Goal: Information Seeking & Learning: Find specific fact

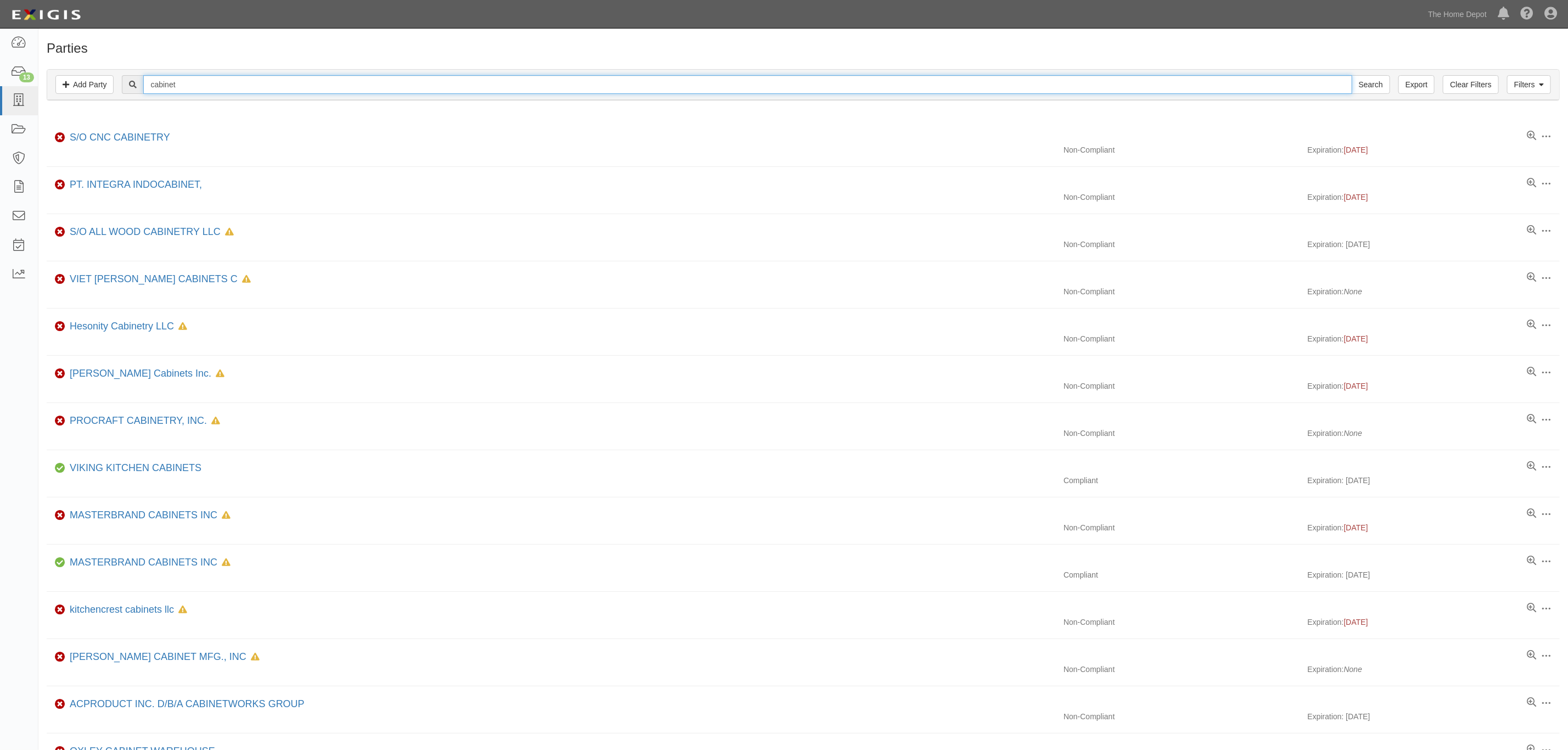
click at [310, 89] on input "cabinet" at bounding box center [747, 85] width 1209 height 19
paste input "Not Set Up"
type input "Not Set Up"
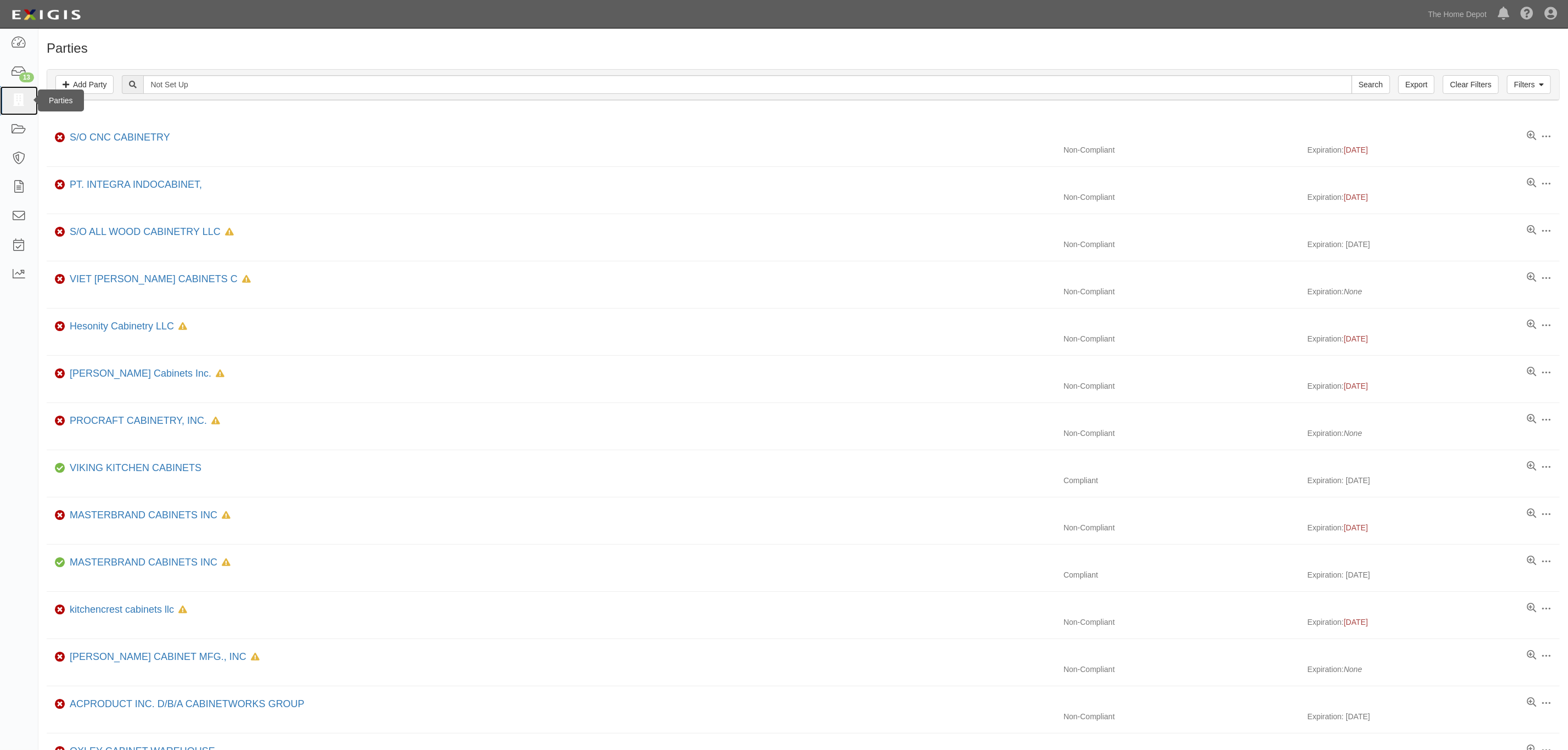
click at [12, 109] on link at bounding box center [19, 101] width 38 height 29
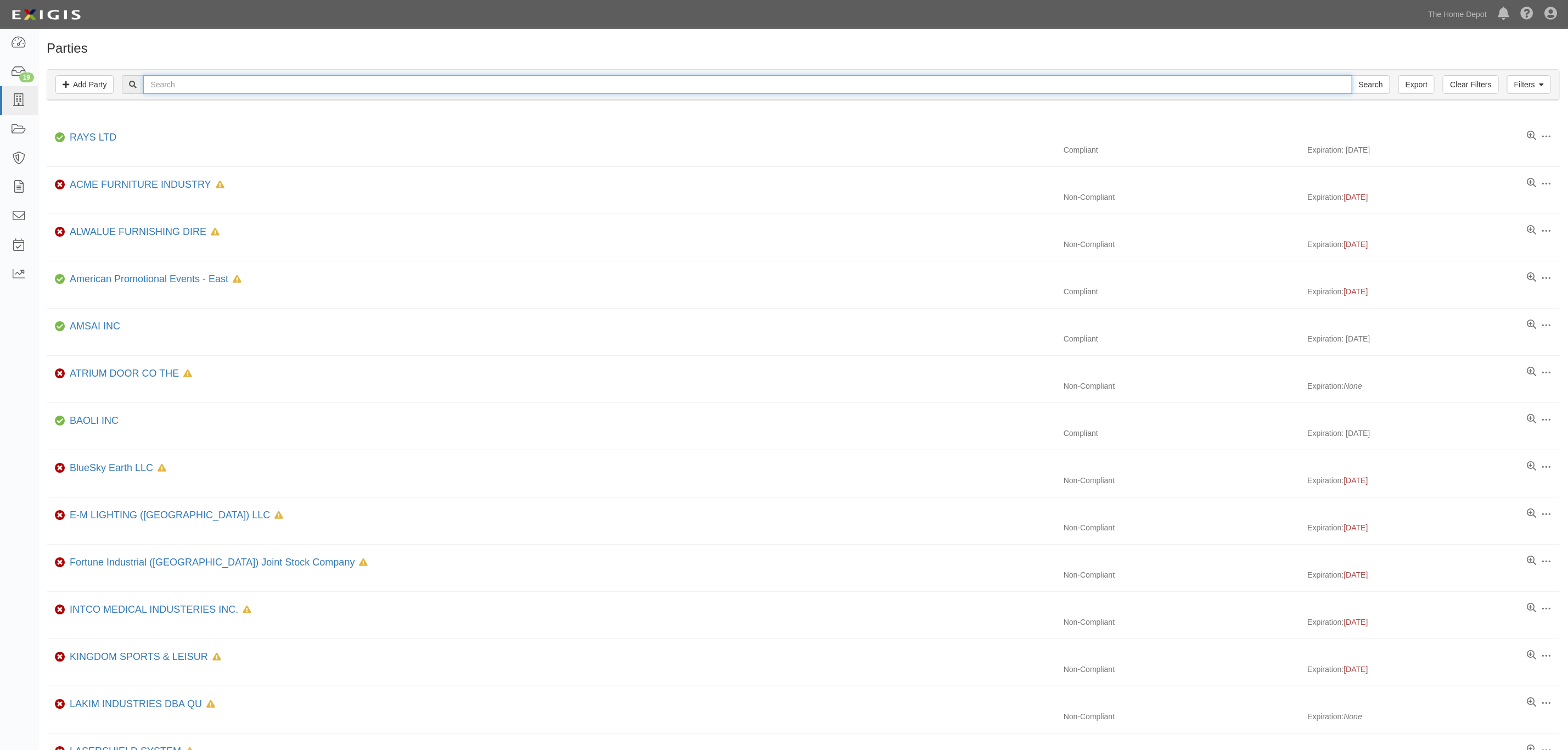
click at [871, 91] on input "text" at bounding box center [747, 85] width 1209 height 19
paste input "ZG Group Limited"
type input "ZG Group Limited"
click at [1361, 85] on input "Search" at bounding box center [1370, 85] width 38 height 19
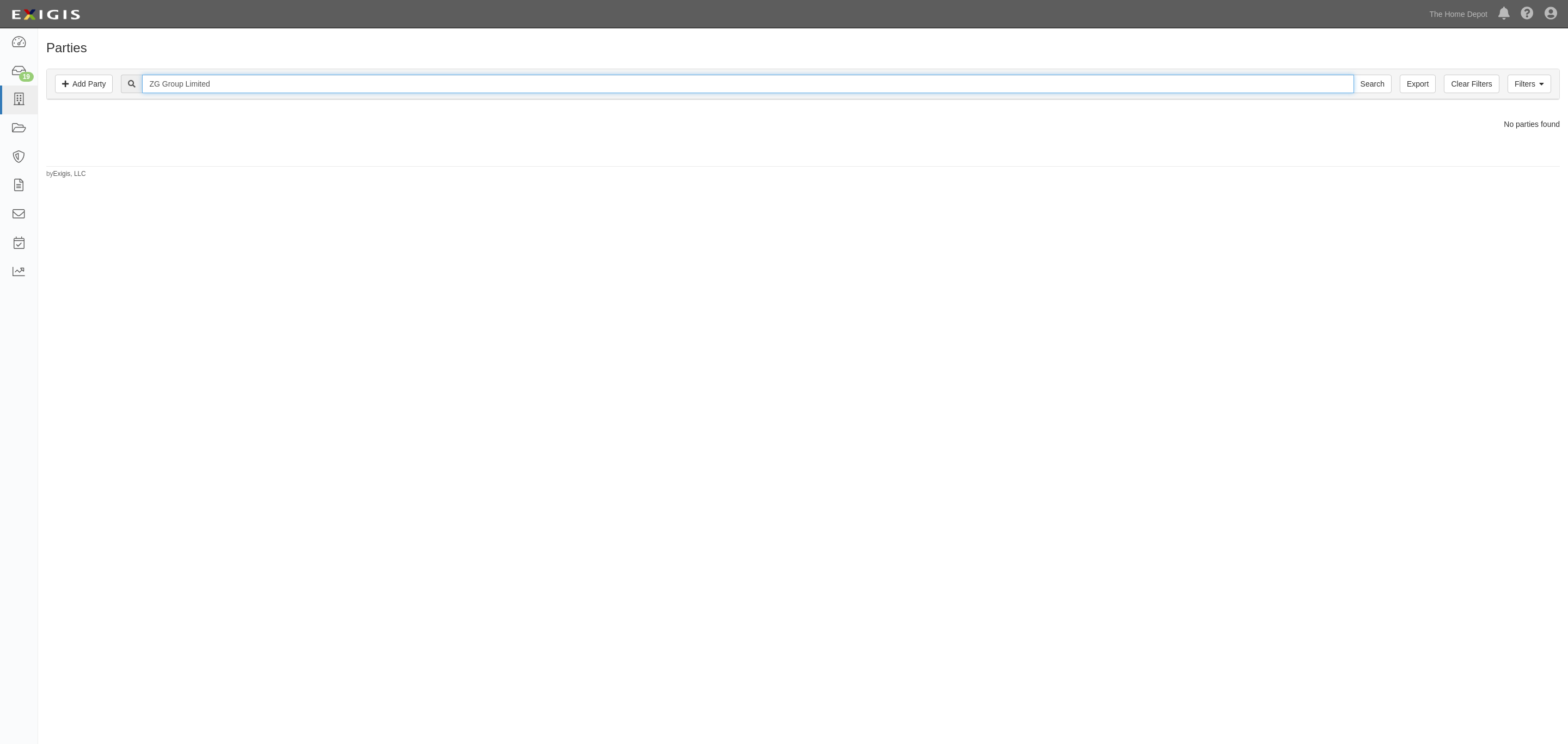
click at [210, 83] on input "ZG Group Limited" at bounding box center [747, 84] width 1212 height 18
click at [1353, 75] on input "Search" at bounding box center [1372, 84] width 38 height 18
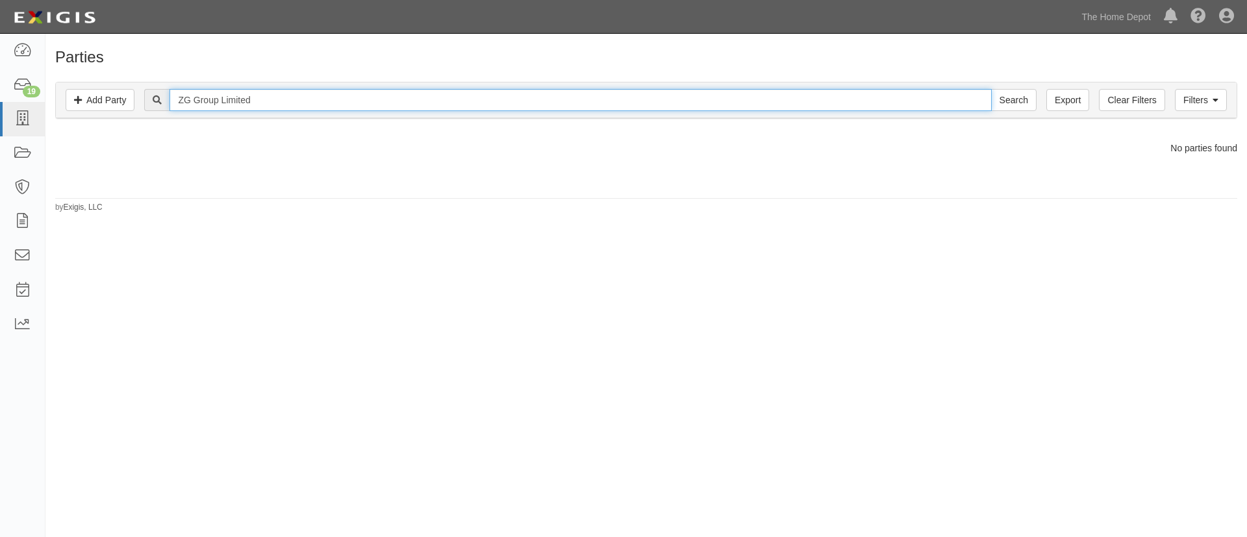
click at [404, 97] on input "ZG Group Limited" at bounding box center [579, 100] width 821 height 22
paste input "HongKong Suilun Trading Ltd."
type input "HongKong Suilun Trading Ltd."
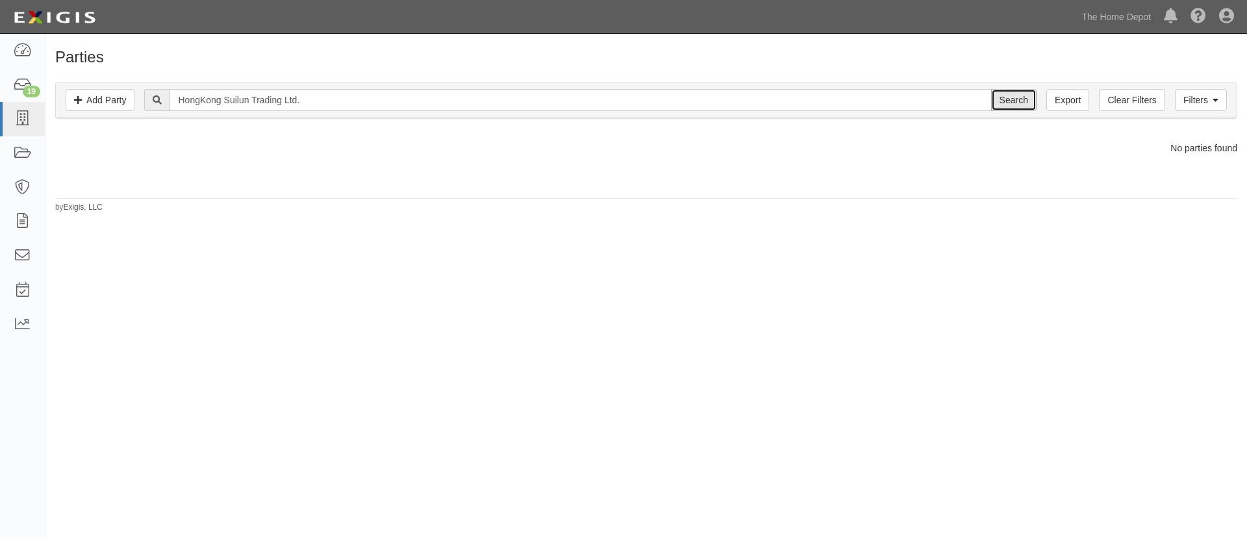
click at [1008, 99] on input "Search" at bounding box center [1013, 100] width 45 height 22
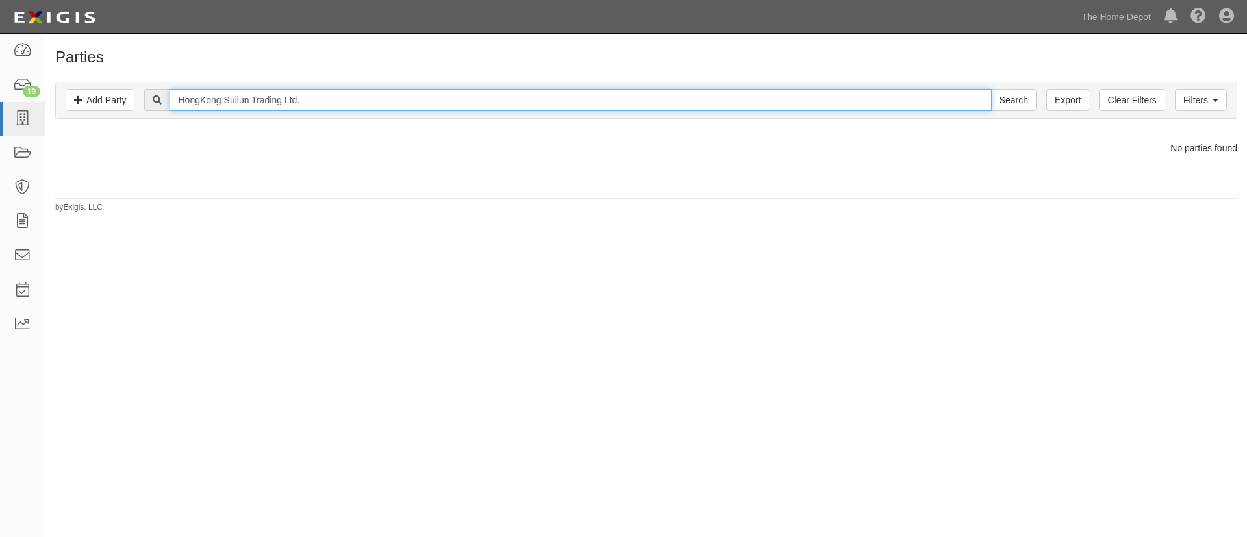
click at [469, 106] on input "HongKong Suilun Trading Ltd." at bounding box center [579, 100] width 821 height 22
paste input "MJ Fastener (Hong Kong) Limited"
type input "MJ Fastener (Hong Kong) Limited"
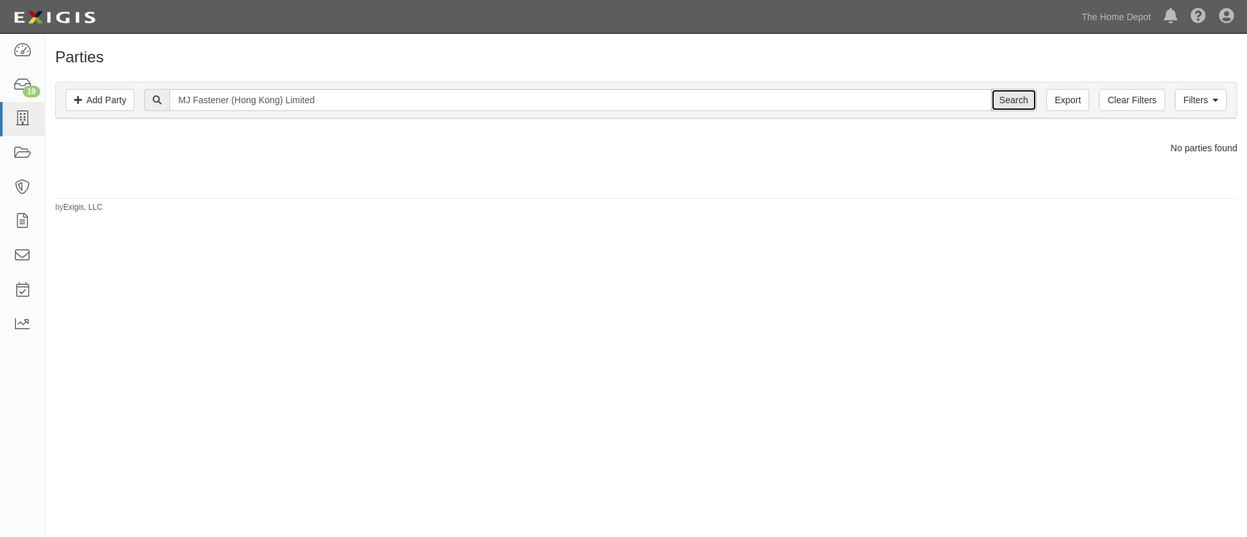
click at [1015, 102] on input "Search" at bounding box center [1013, 100] width 45 height 22
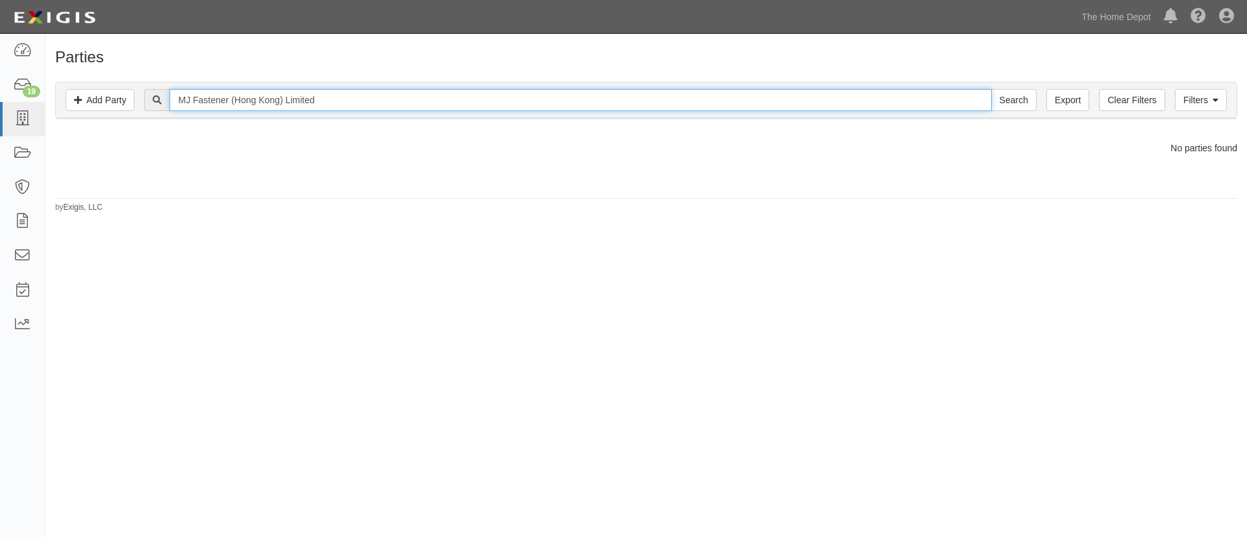
click at [238, 99] on input "MJ Fastener (Hong Kong) Limited" at bounding box center [579, 100] width 821 height 22
paste input "D&D Technologies USA, Inc."
type input "D&D Technologies USA, Inc."
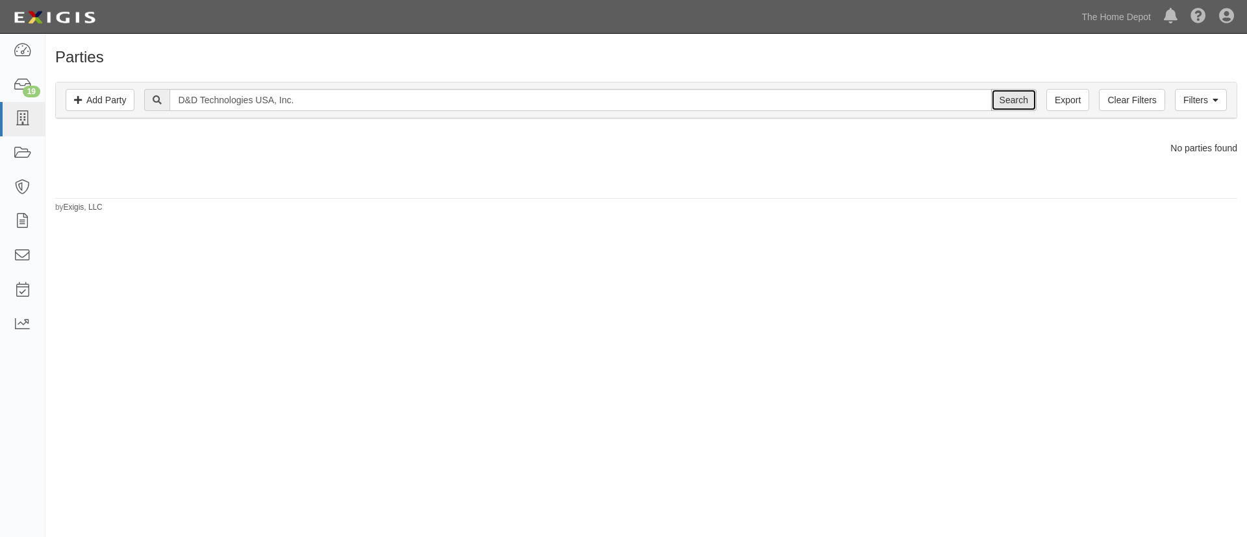
click at [1018, 105] on input "Search" at bounding box center [1013, 100] width 45 height 22
